Goal: Information Seeking & Learning: Compare options

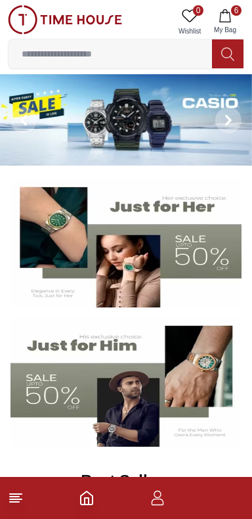
click at [230, 19] on icon "button" at bounding box center [225, 15] width 13 height 13
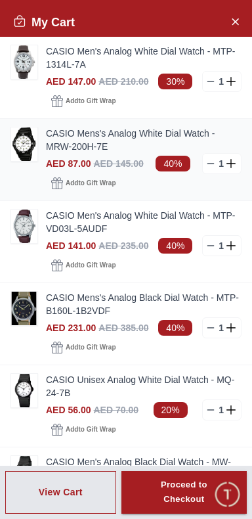
click at [21, 146] on img at bounding box center [24, 143] width 26 height 33
click at [66, 135] on link "CASIO Mens's Analog White Dial Watch - MRW-200H-7E" at bounding box center [144, 140] width 196 height 26
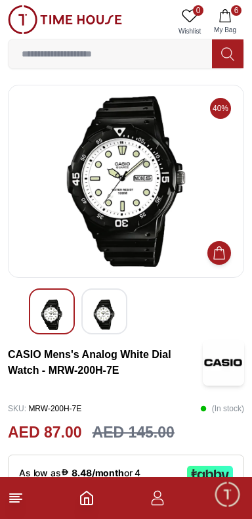
click at [115, 307] on img at bounding box center [105, 315] width 24 height 30
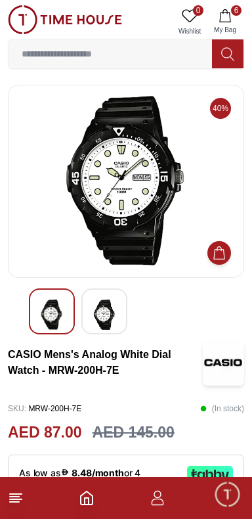
click at [112, 311] on img at bounding box center [105, 315] width 24 height 30
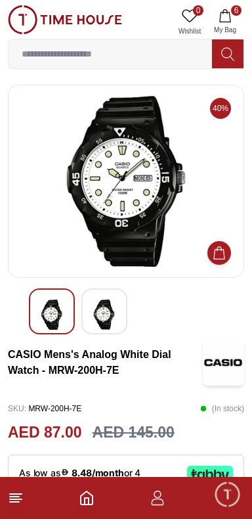
click at [106, 309] on img at bounding box center [105, 315] width 24 height 30
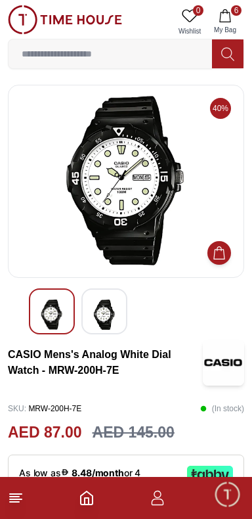
click at [95, 300] on img at bounding box center [105, 315] width 24 height 30
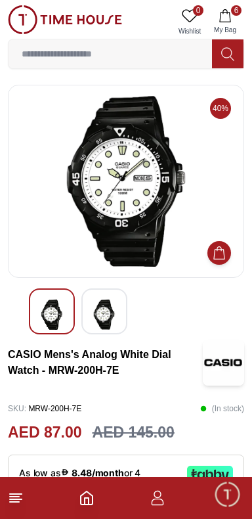
click at [50, 311] on img at bounding box center [52, 315] width 24 height 30
click at [110, 316] on img at bounding box center [105, 315] width 24 height 30
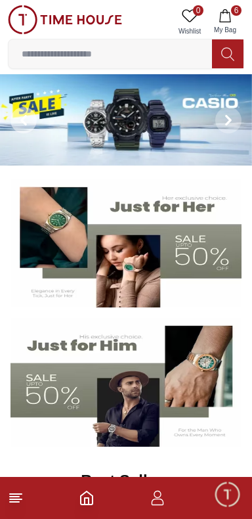
click at [34, 125] on span at bounding box center [24, 120] width 26 height 26
click at [125, 116] on img at bounding box center [126, 119] width 252 height 91
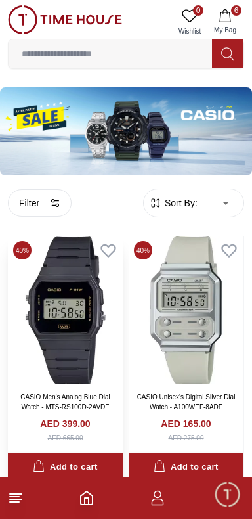
click at [66, 300] on img at bounding box center [65, 310] width 115 height 148
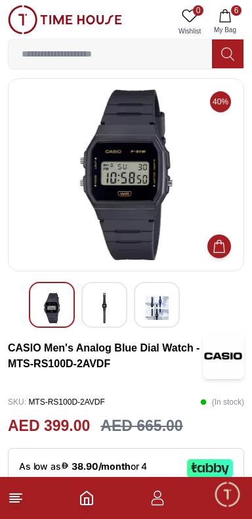
scroll to position [7, 0]
click at [104, 301] on img at bounding box center [105, 308] width 24 height 30
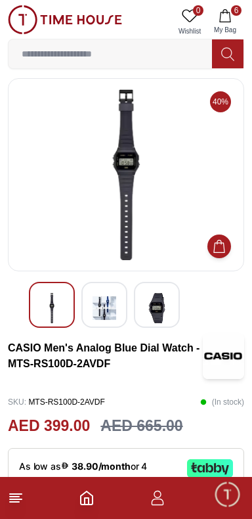
click at [162, 316] on img at bounding box center [157, 308] width 24 height 30
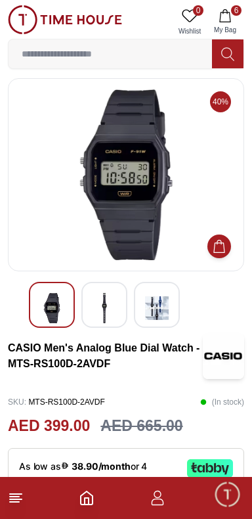
click at [164, 311] on img at bounding box center [157, 308] width 24 height 30
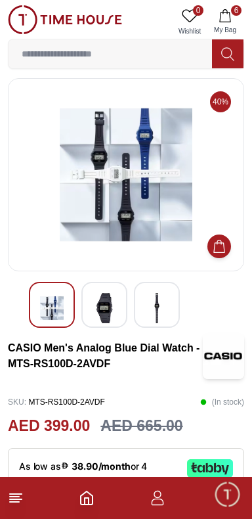
click at [159, 317] on img at bounding box center [157, 308] width 24 height 30
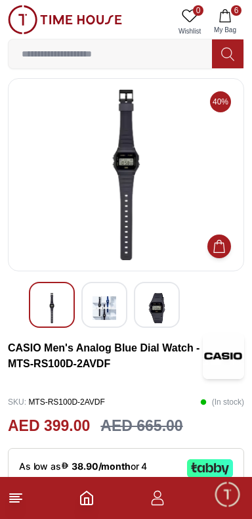
click at [100, 317] on img at bounding box center [105, 308] width 24 height 30
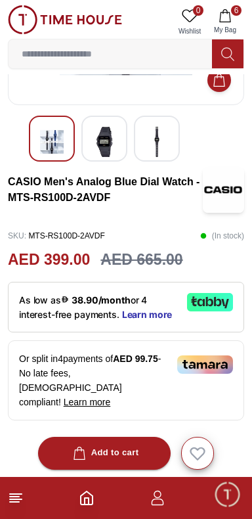
scroll to position [0, 0]
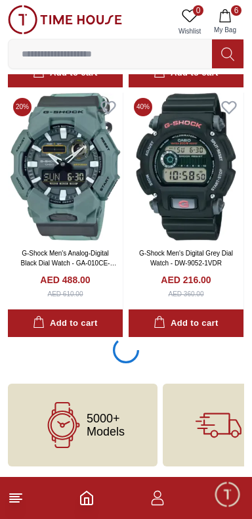
scroll to position [2397, 0]
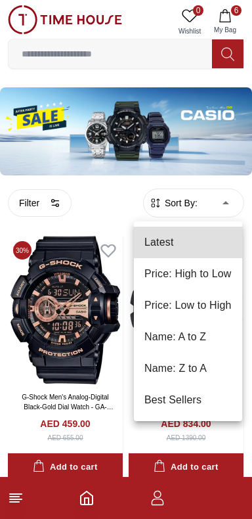
click at [228, 309] on li "Price: Low to High" at bounding box center [188, 306] width 108 height 32
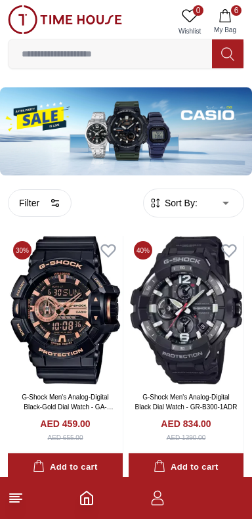
type input "*"
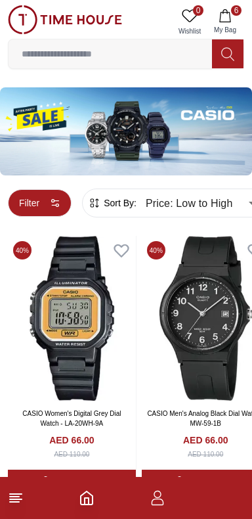
click at [26, 190] on button "Filter" at bounding box center [40, 203] width 64 height 28
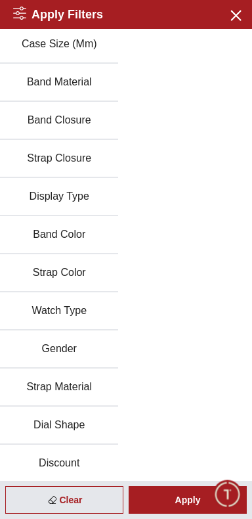
scroll to position [155, 0]
click at [67, 343] on button "Gender" at bounding box center [59, 350] width 118 height 38
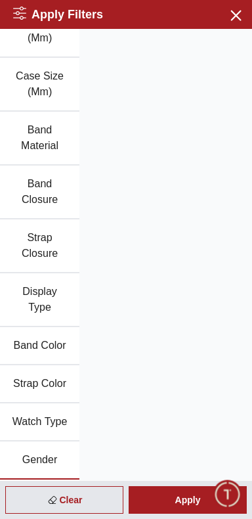
click at [53, 448] on button "Gender" at bounding box center [39, 460] width 79 height 38
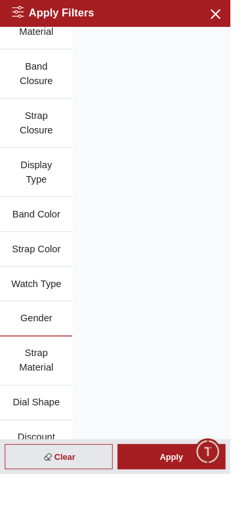
scroll to position [259, 0]
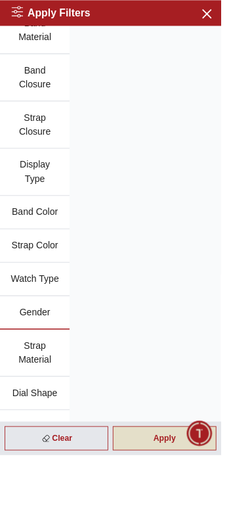
click at [217, 514] on div "Apply" at bounding box center [188, 500] width 118 height 28
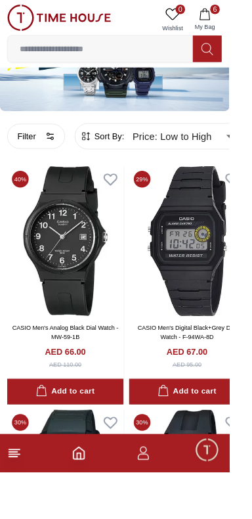
scroll to position [0, 0]
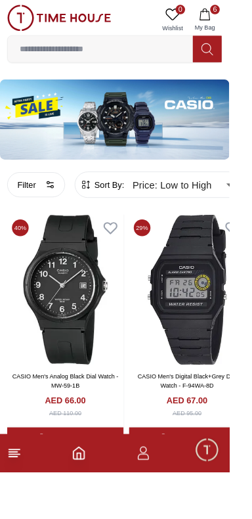
click at [117, 54] on input at bounding box center [111, 54] width 204 height 26
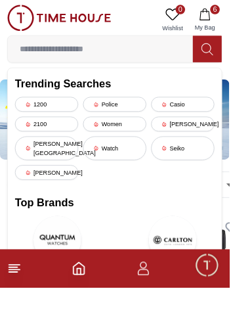
click at [83, 48] on input at bounding box center [111, 54] width 204 height 26
click at [91, 51] on input at bounding box center [111, 54] width 204 height 26
click at [84, 58] on input at bounding box center [111, 54] width 204 height 26
click at [91, 57] on input at bounding box center [111, 54] width 204 height 26
click at [97, 55] on input at bounding box center [111, 54] width 204 height 26
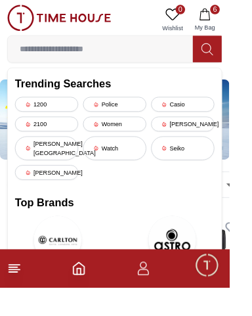
click at [103, 54] on input at bounding box center [111, 54] width 204 height 26
click at [110, 51] on input at bounding box center [111, 54] width 204 height 26
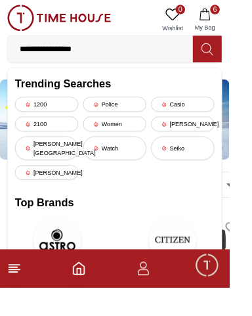
type input "**********"
click at [236, 51] on button at bounding box center [228, 53] width 32 height 29
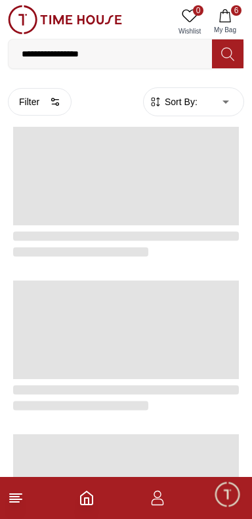
type input "******"
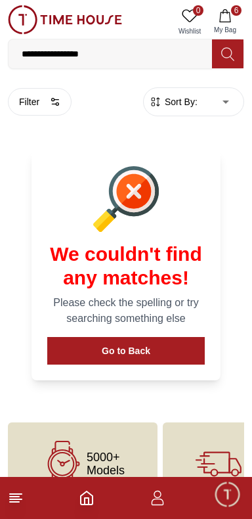
click at [46, 54] on input "**********" at bounding box center [111, 54] width 204 height 26
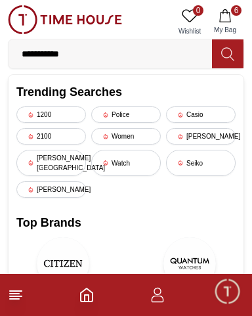
type input "**********"
click at [231, 48] on icon at bounding box center [227, 54] width 13 height 15
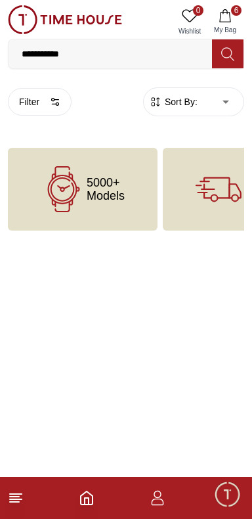
click at [97, 50] on input "**********" at bounding box center [111, 54] width 204 height 26
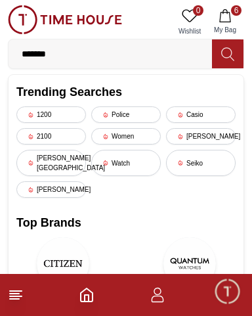
type input "******"
